Goal: Transaction & Acquisition: Book appointment/travel/reservation

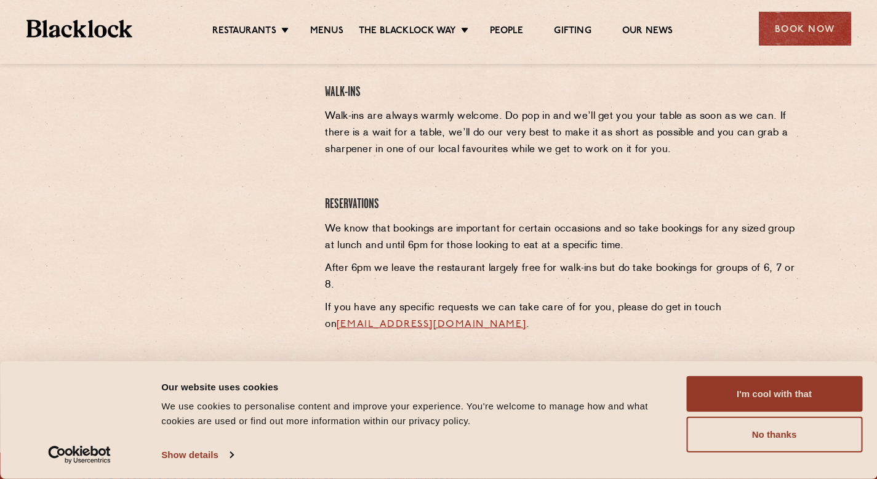
scroll to position [419, 0]
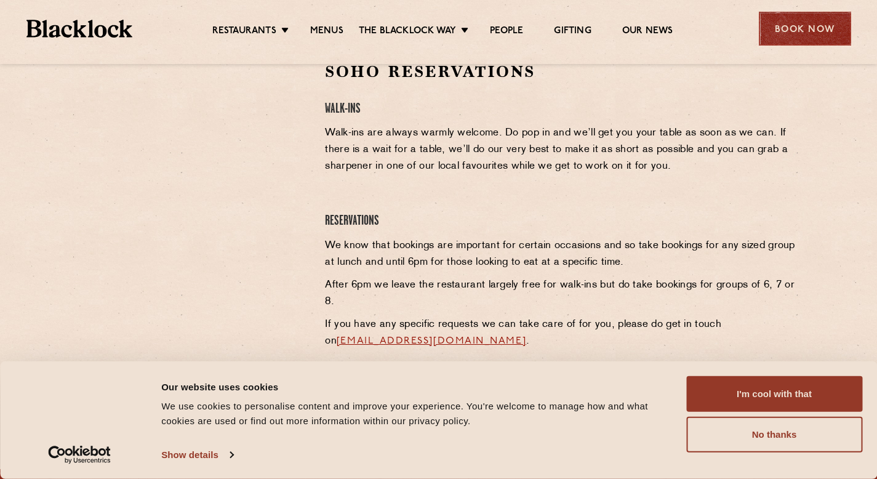
click at [816, 30] on div "Book Now" at bounding box center [805, 29] width 92 height 34
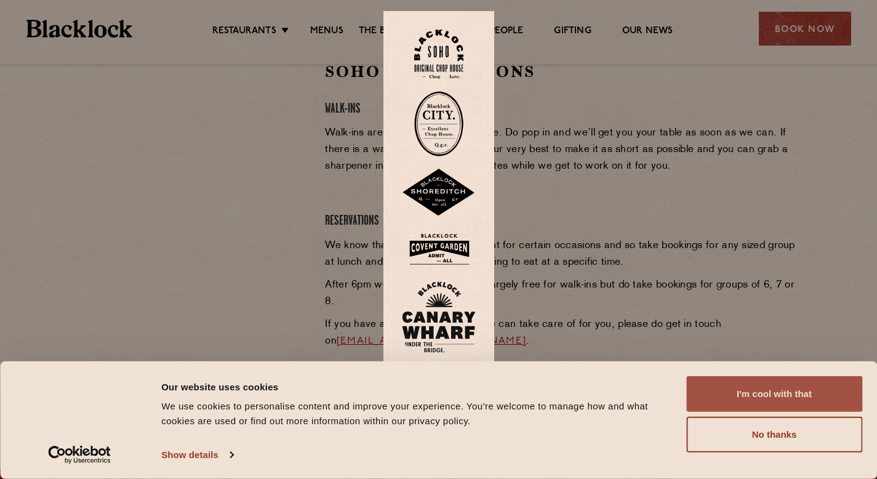
click at [768, 405] on button "I'm cool with that" at bounding box center [774, 394] width 176 height 36
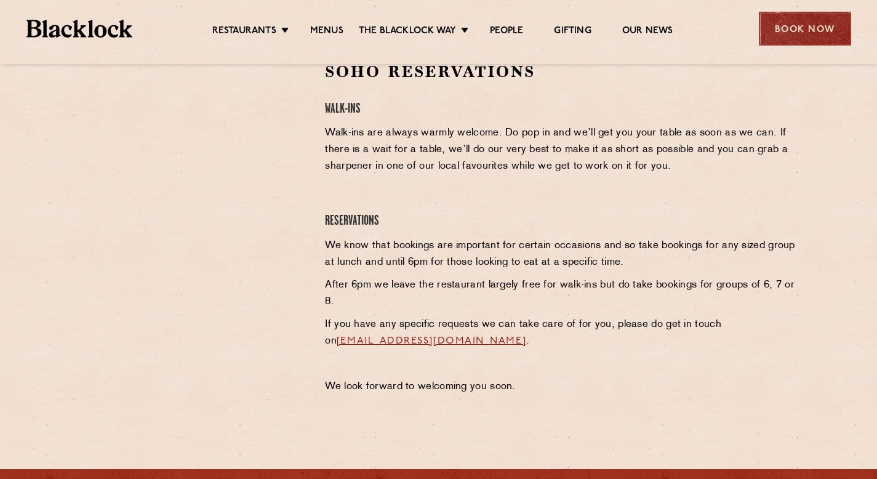
click at [792, 33] on div "Book Now" at bounding box center [805, 29] width 92 height 34
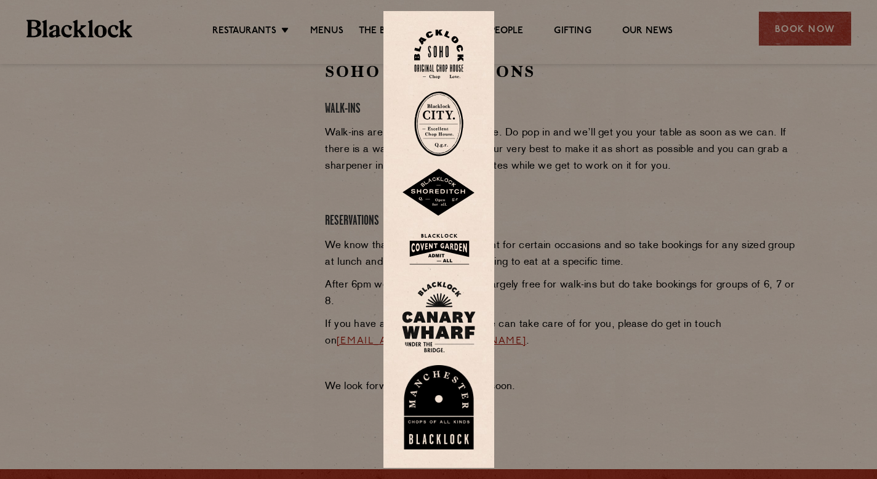
click at [425, 51] on img at bounding box center [438, 55] width 49 height 50
